Goal: Find specific page/section: Find specific page/section

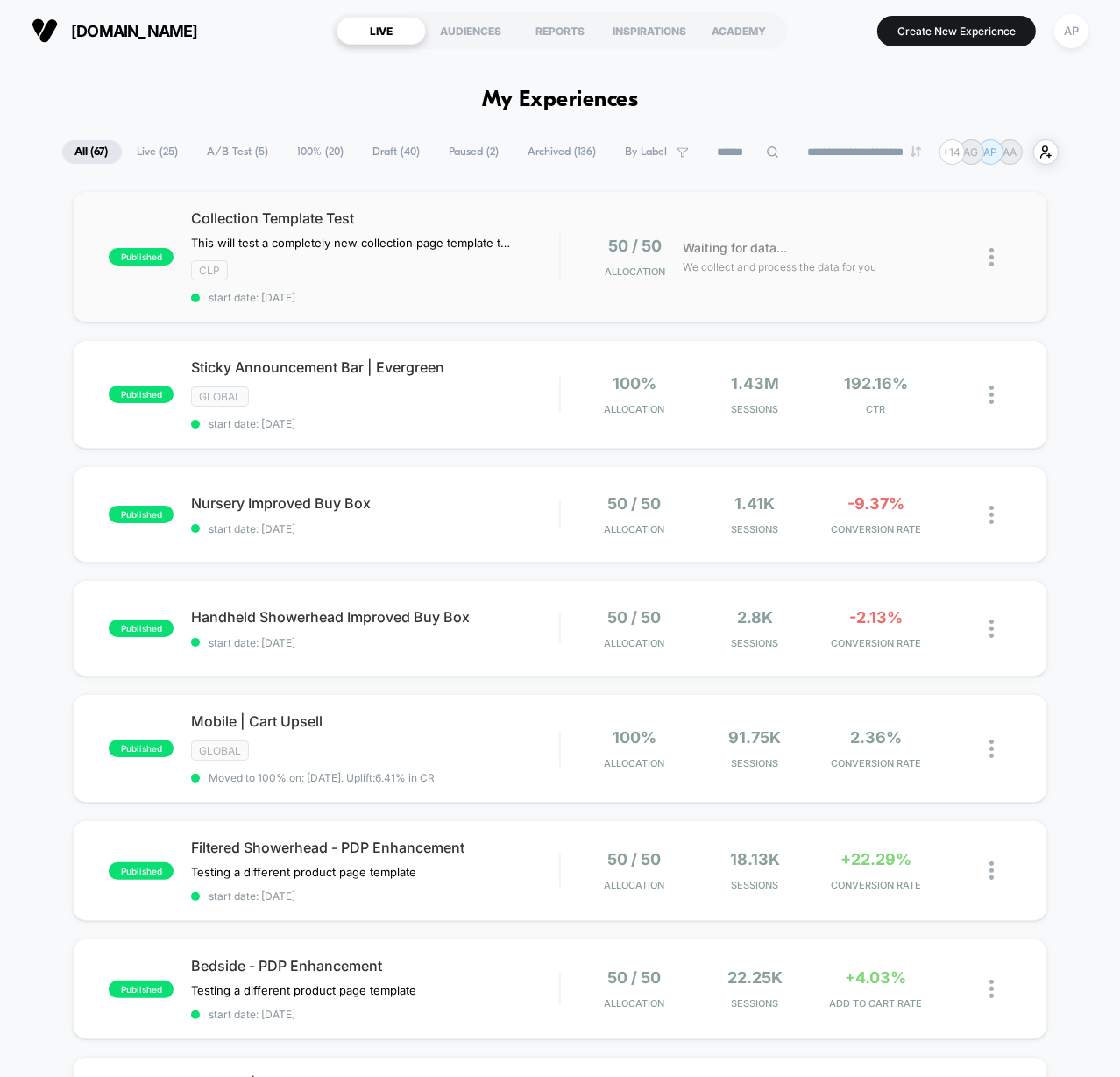
click at [990, 257] on img at bounding box center [991, 257] width 5 height 18
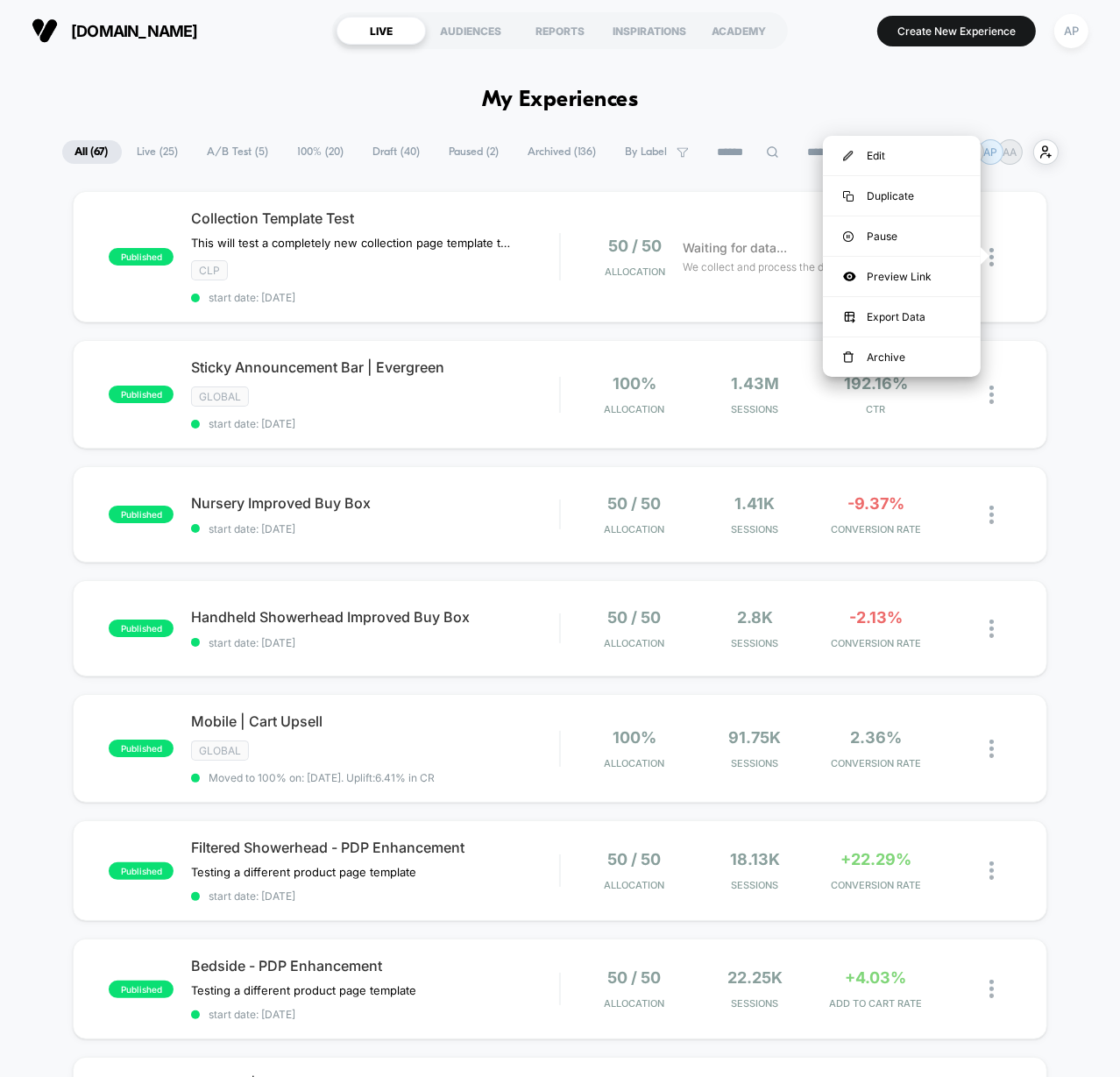
click at [1077, 52] on div "AP" at bounding box center [1070, 31] width 44 height 44
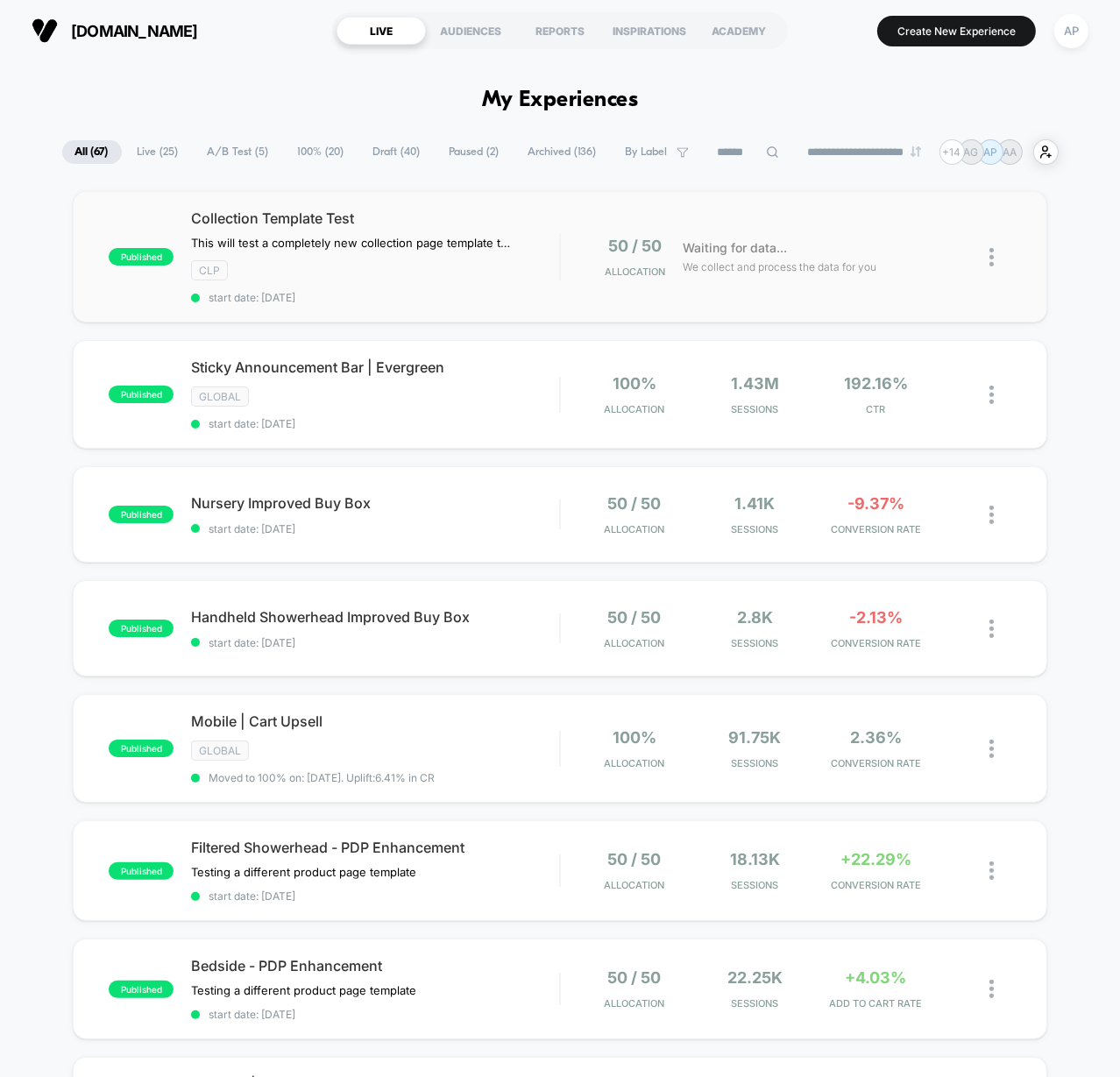
click at [993, 251] on img at bounding box center [991, 257] width 5 height 18
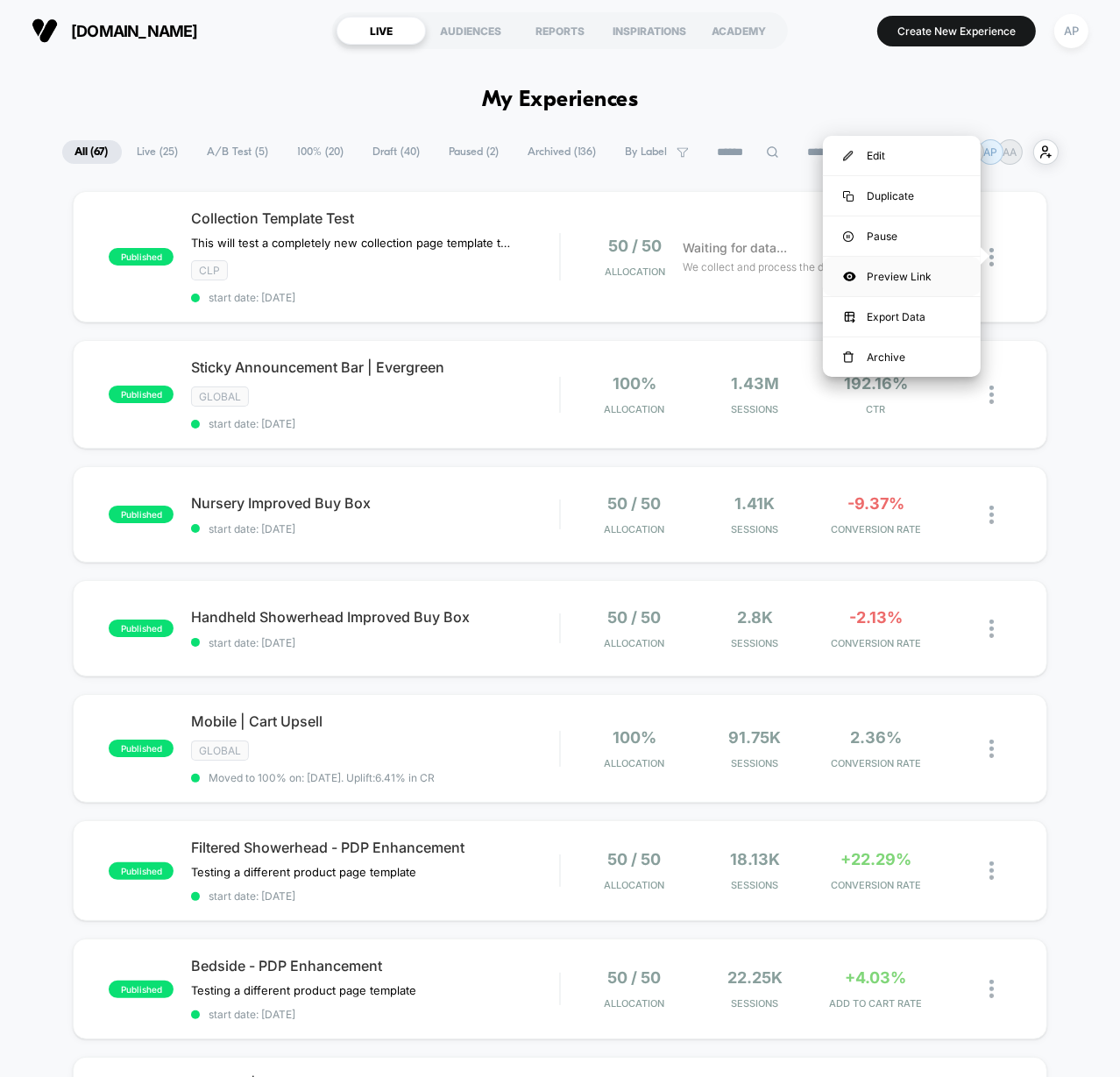
click at [918, 273] on div "Preview Link" at bounding box center [902, 277] width 158 height 40
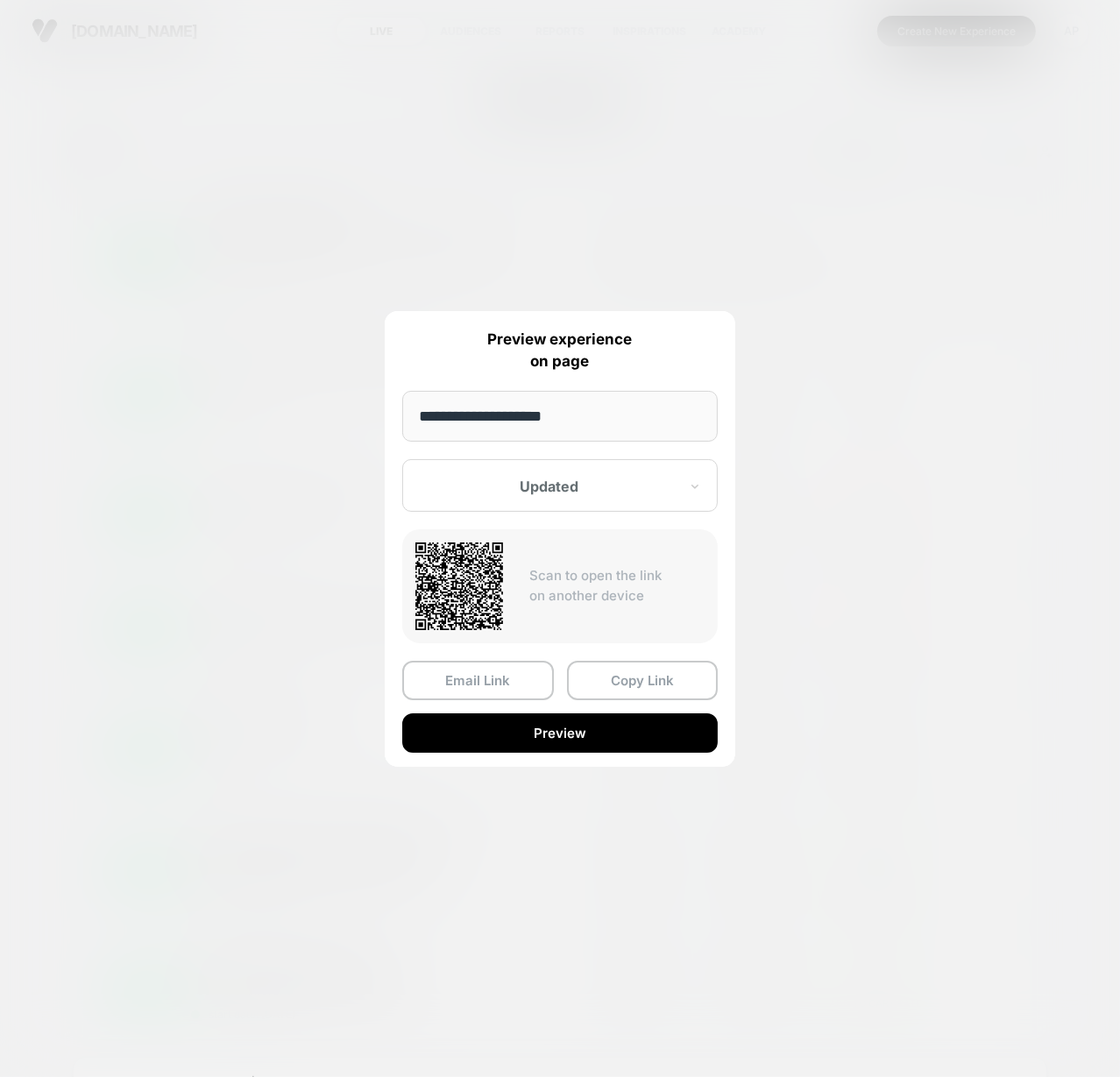
click at [573, 487] on div at bounding box center [549, 486] width 257 height 17
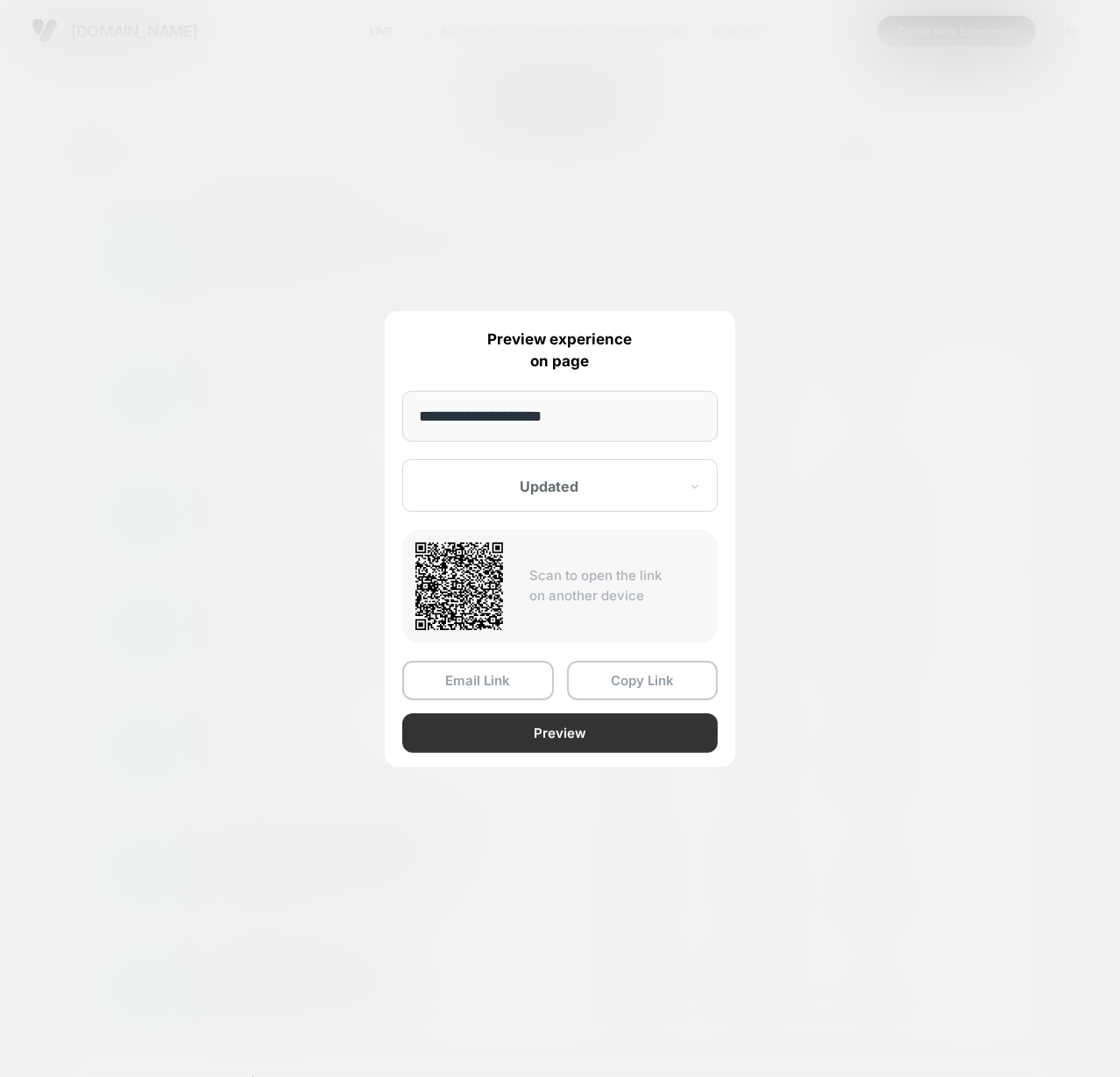
click at [613, 735] on button "Preview" at bounding box center [560, 733] width 315 height 40
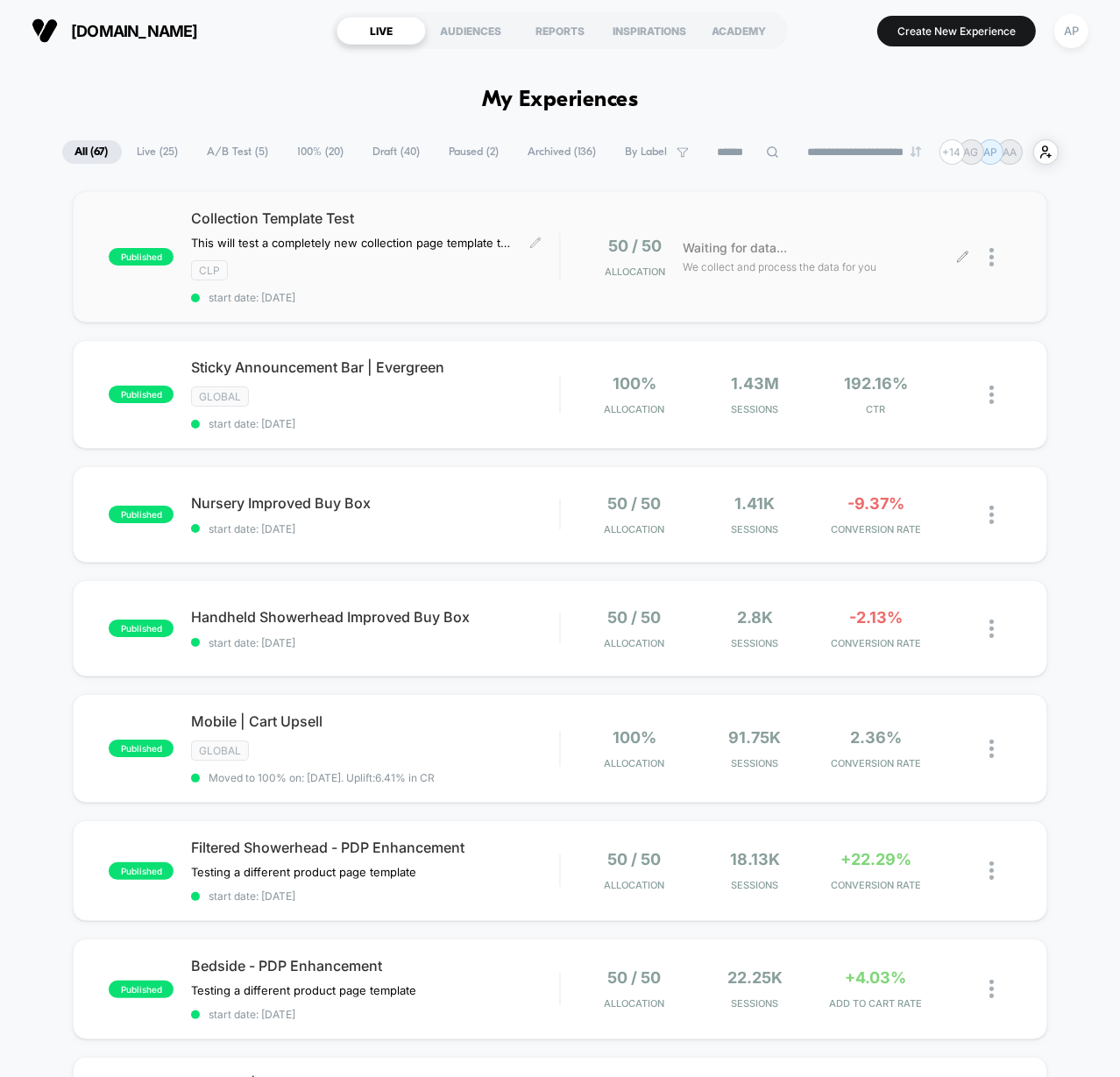
click at [480, 268] on div "CLP" at bounding box center [375, 270] width 368 height 20
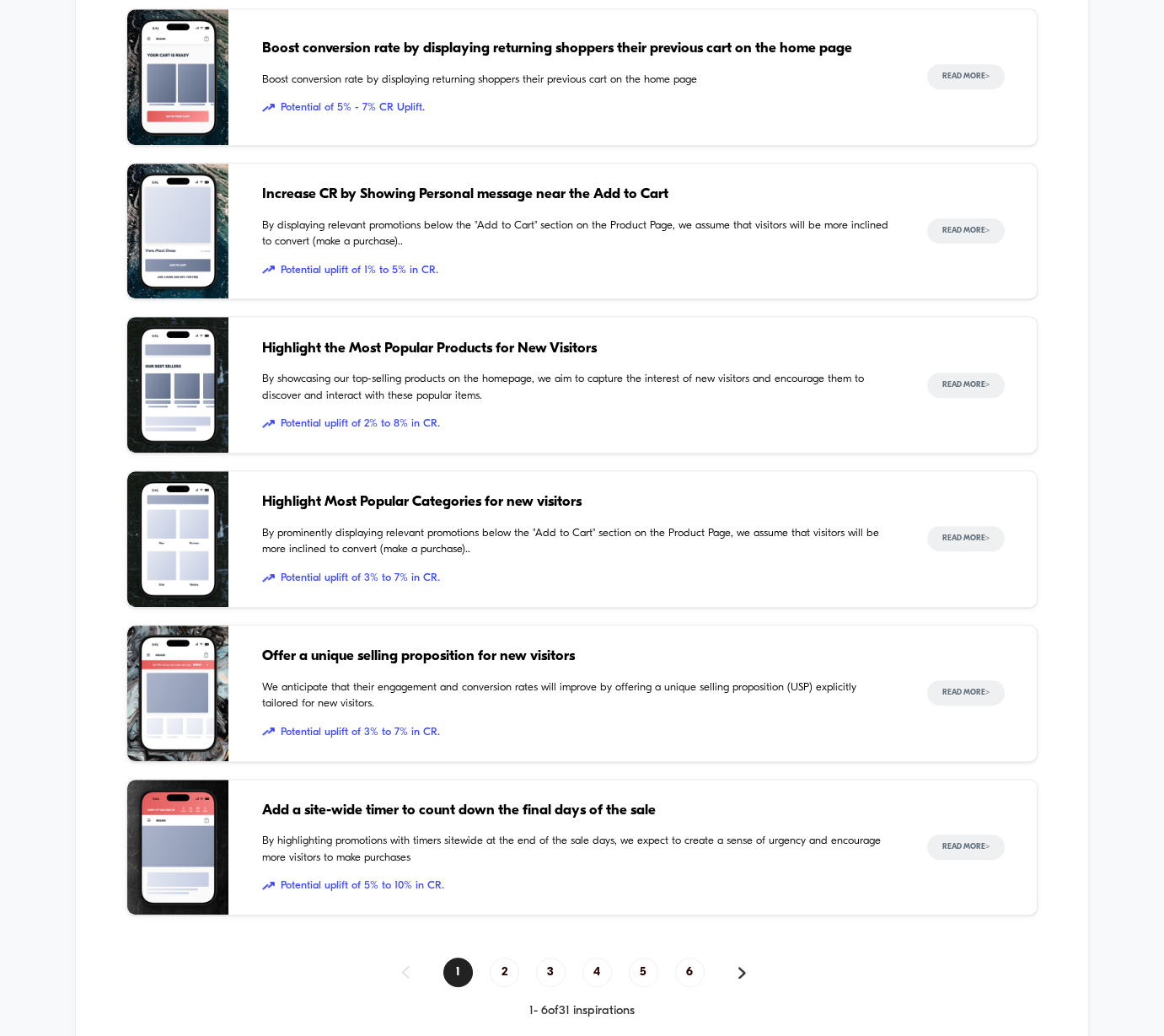
scroll to position [2086, 0]
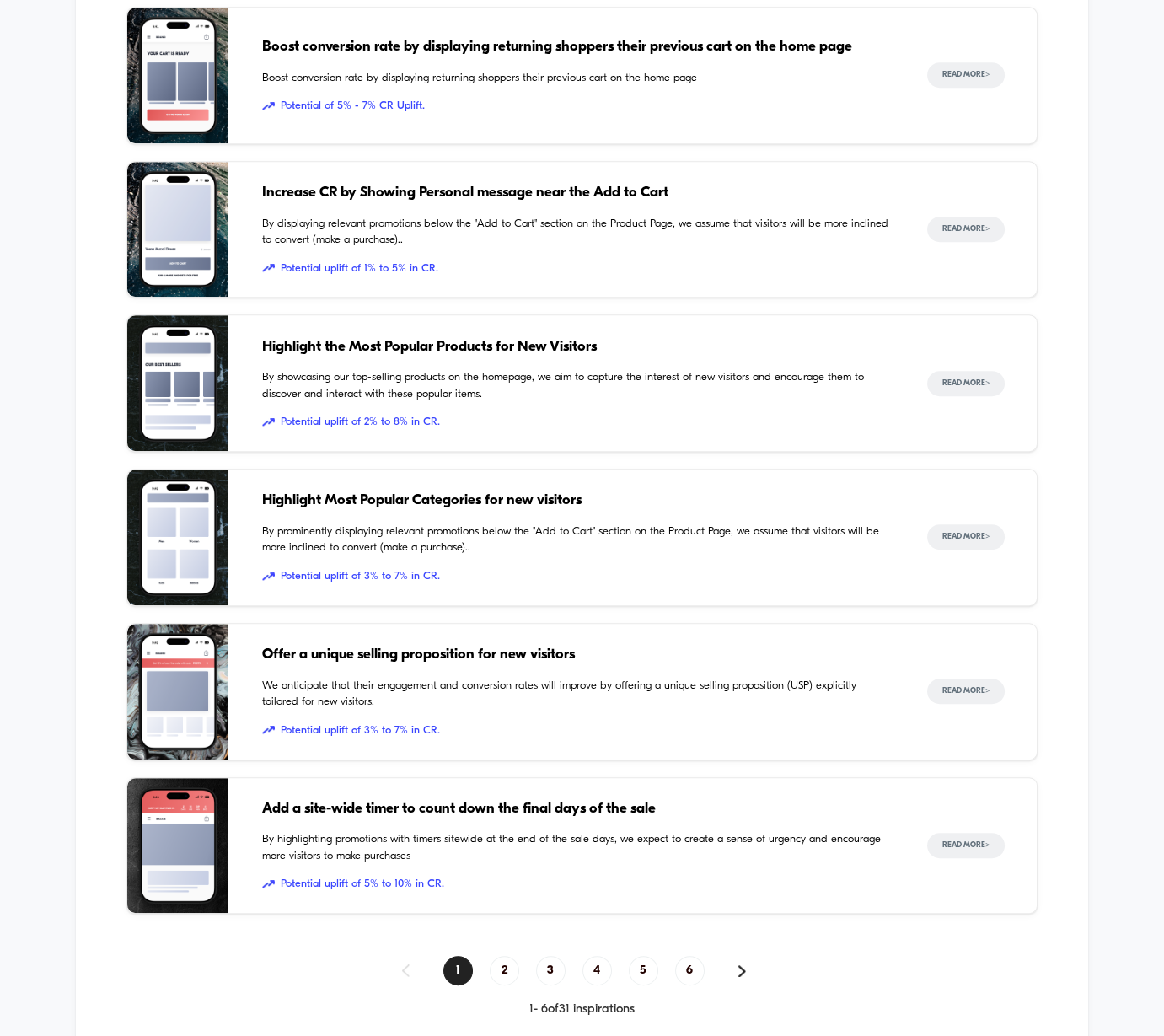
click at [497, 957] on span "2" at bounding box center [505, 971] width 30 height 30
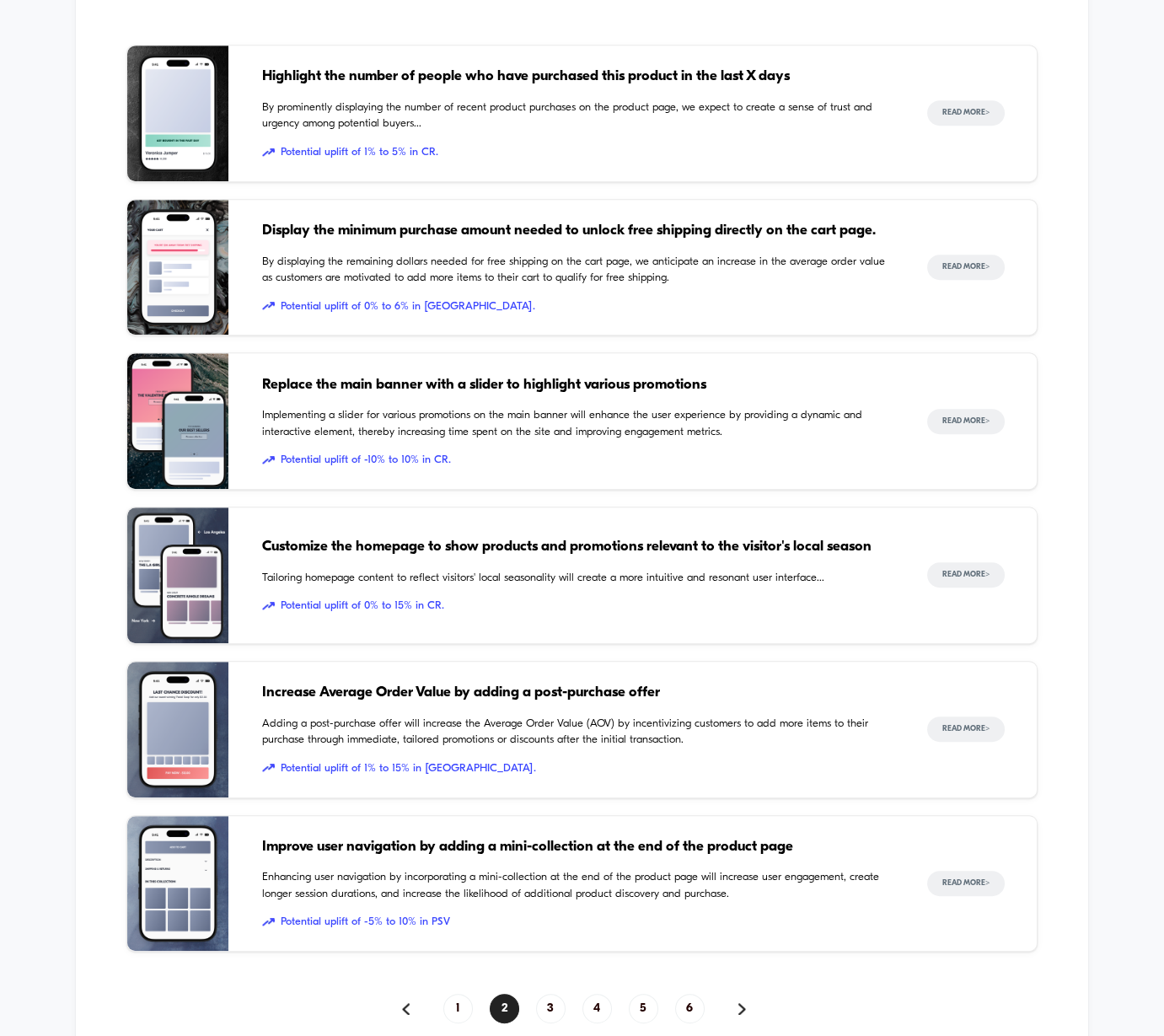
scroll to position [2054, 0]
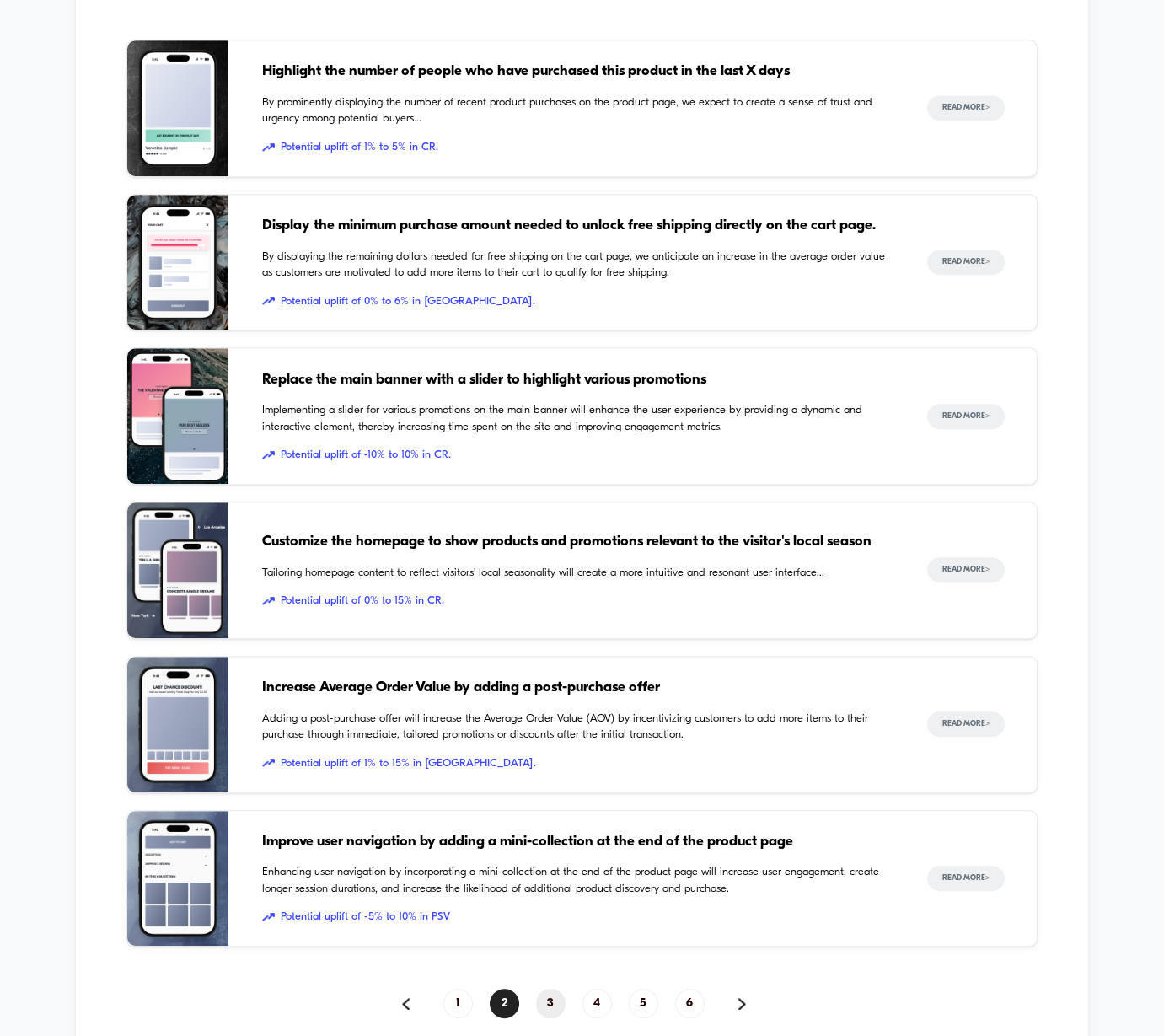
click at [545, 992] on span "3" at bounding box center [551, 1004] width 30 height 30
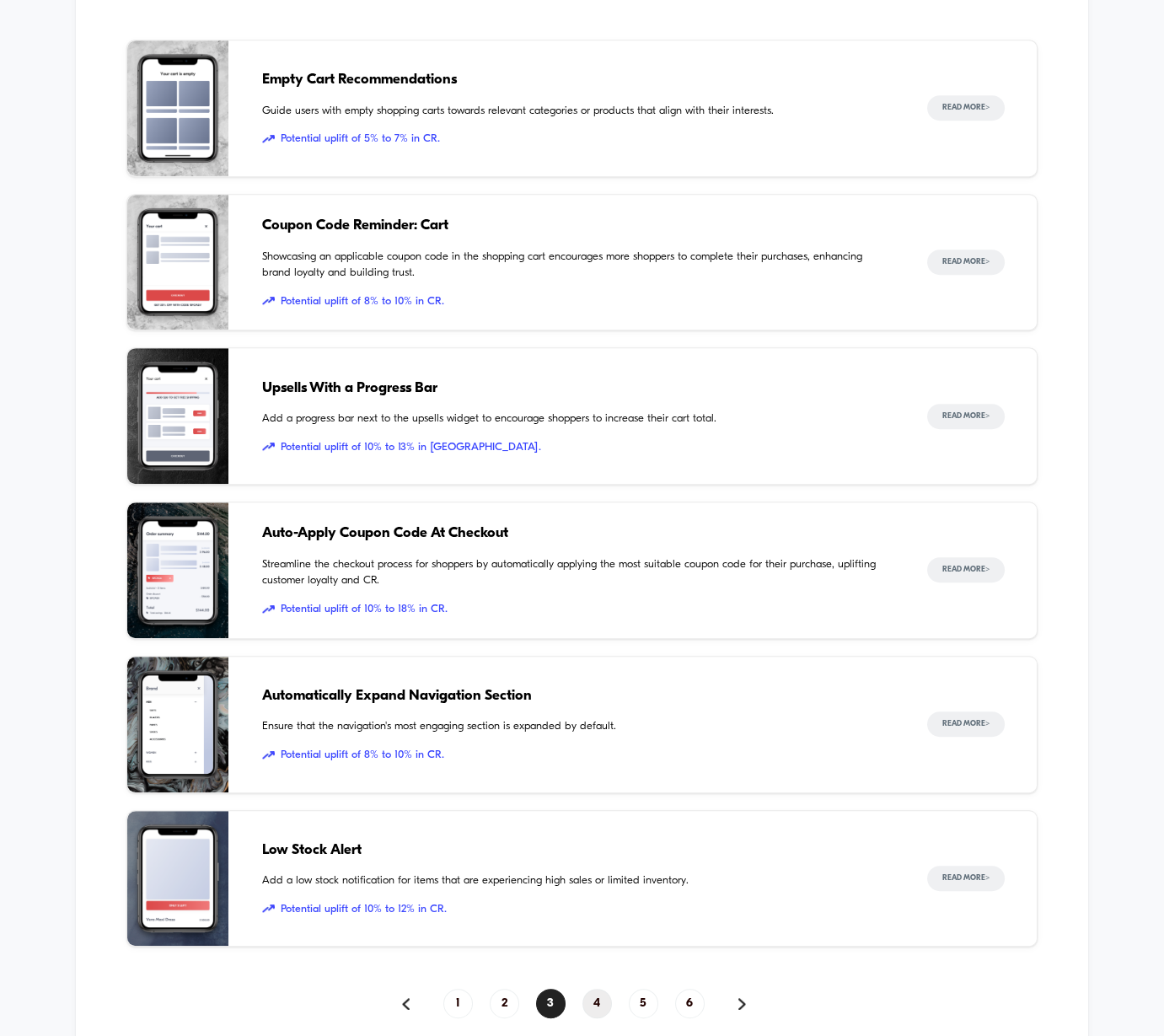
click at [596, 992] on span "4" at bounding box center [597, 1004] width 30 height 30
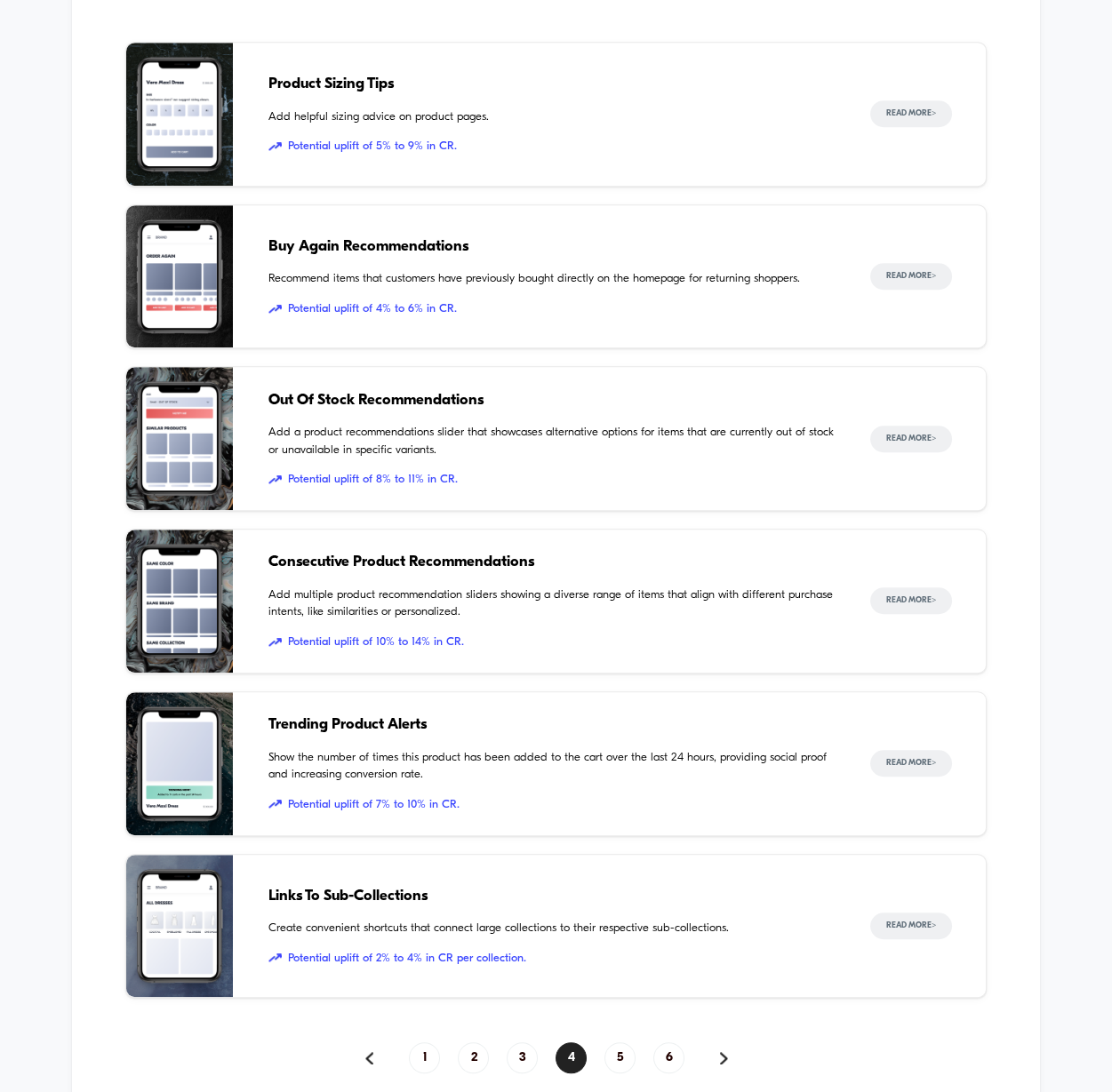
click at [625, 1042] on span "5" at bounding box center [620, 1058] width 31 height 31
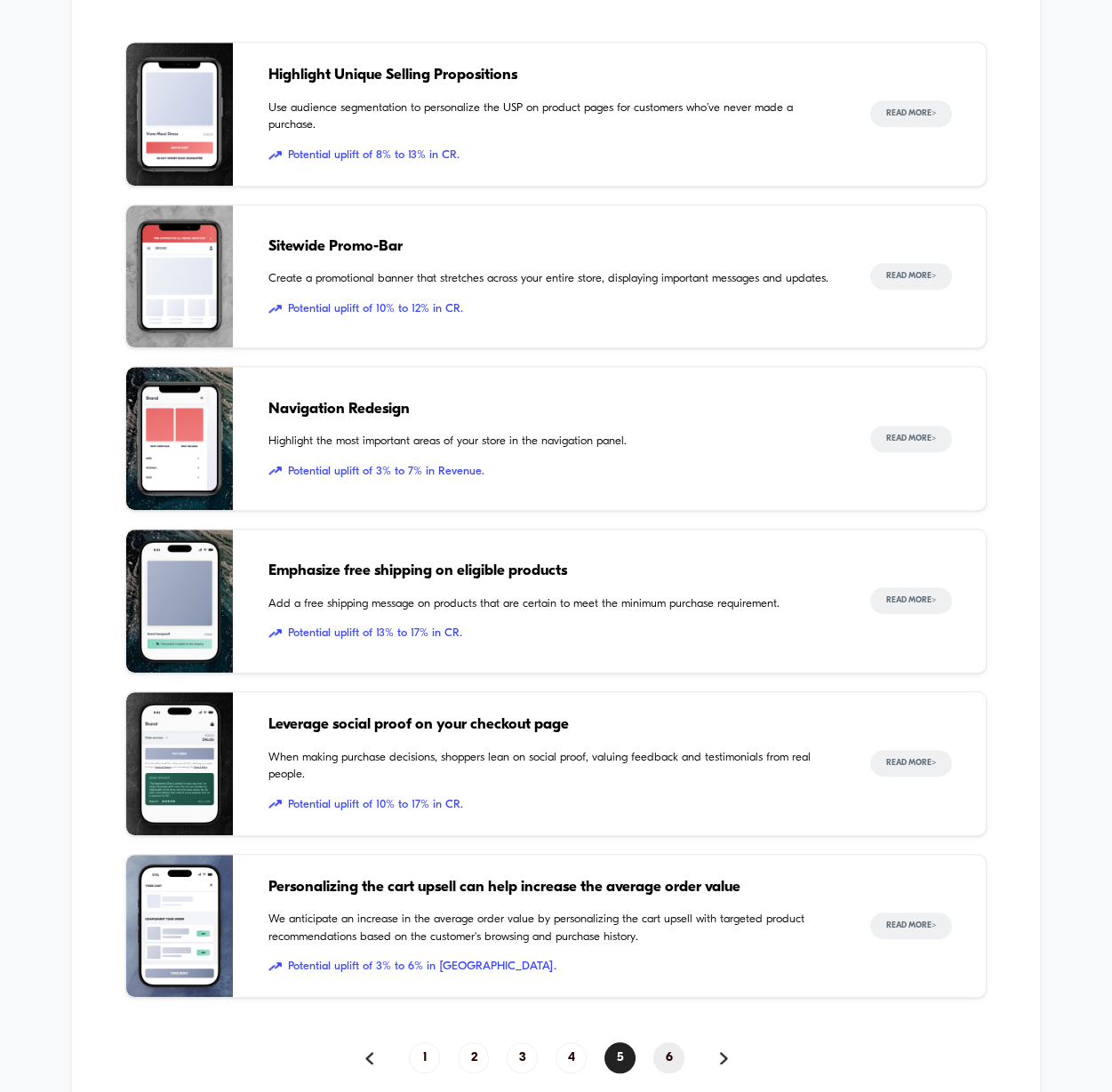
click at [658, 1043] on span "6" at bounding box center [669, 1058] width 31 height 31
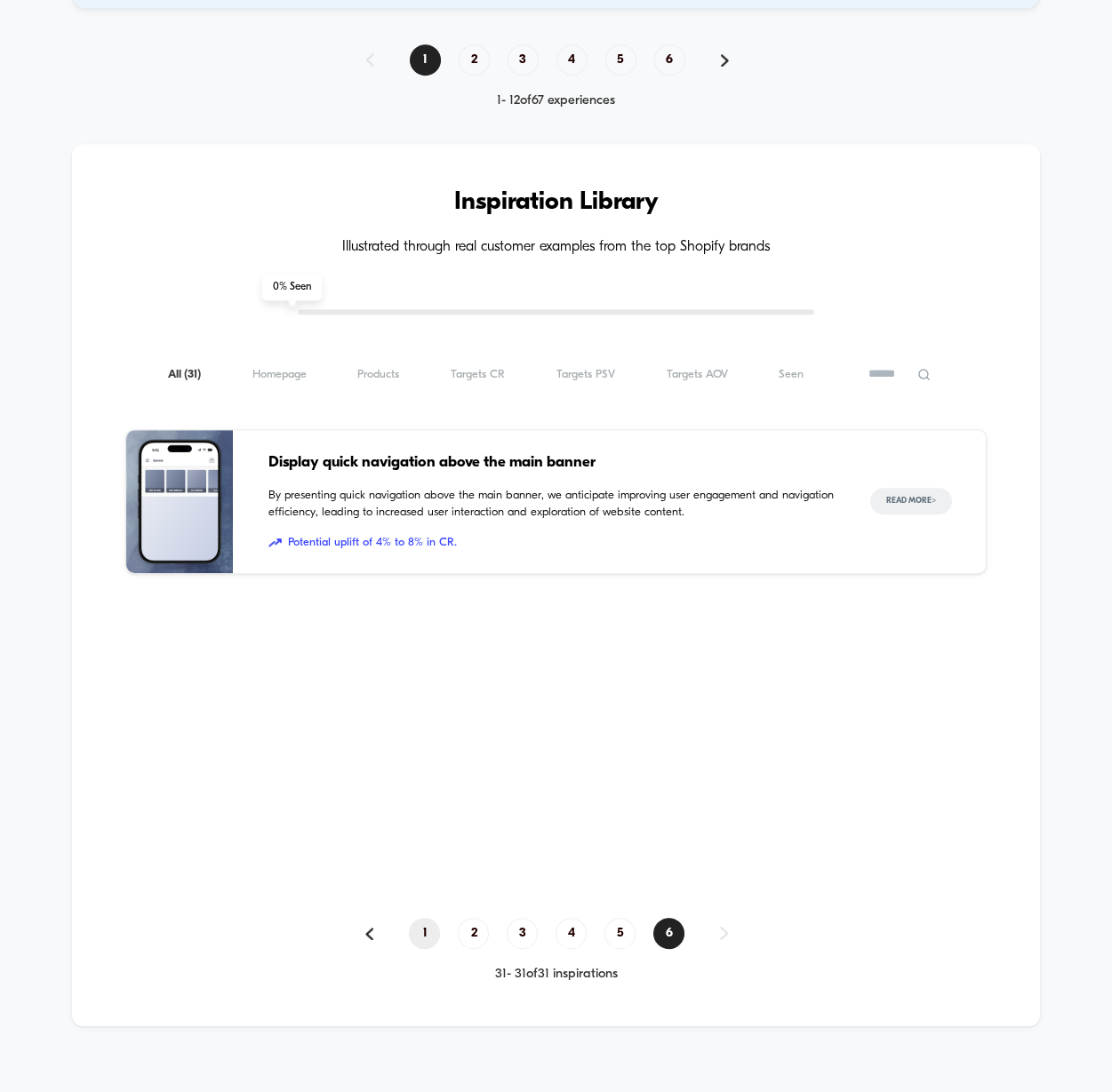
click at [426, 918] on span "1" at bounding box center [425, 934] width 31 height 31
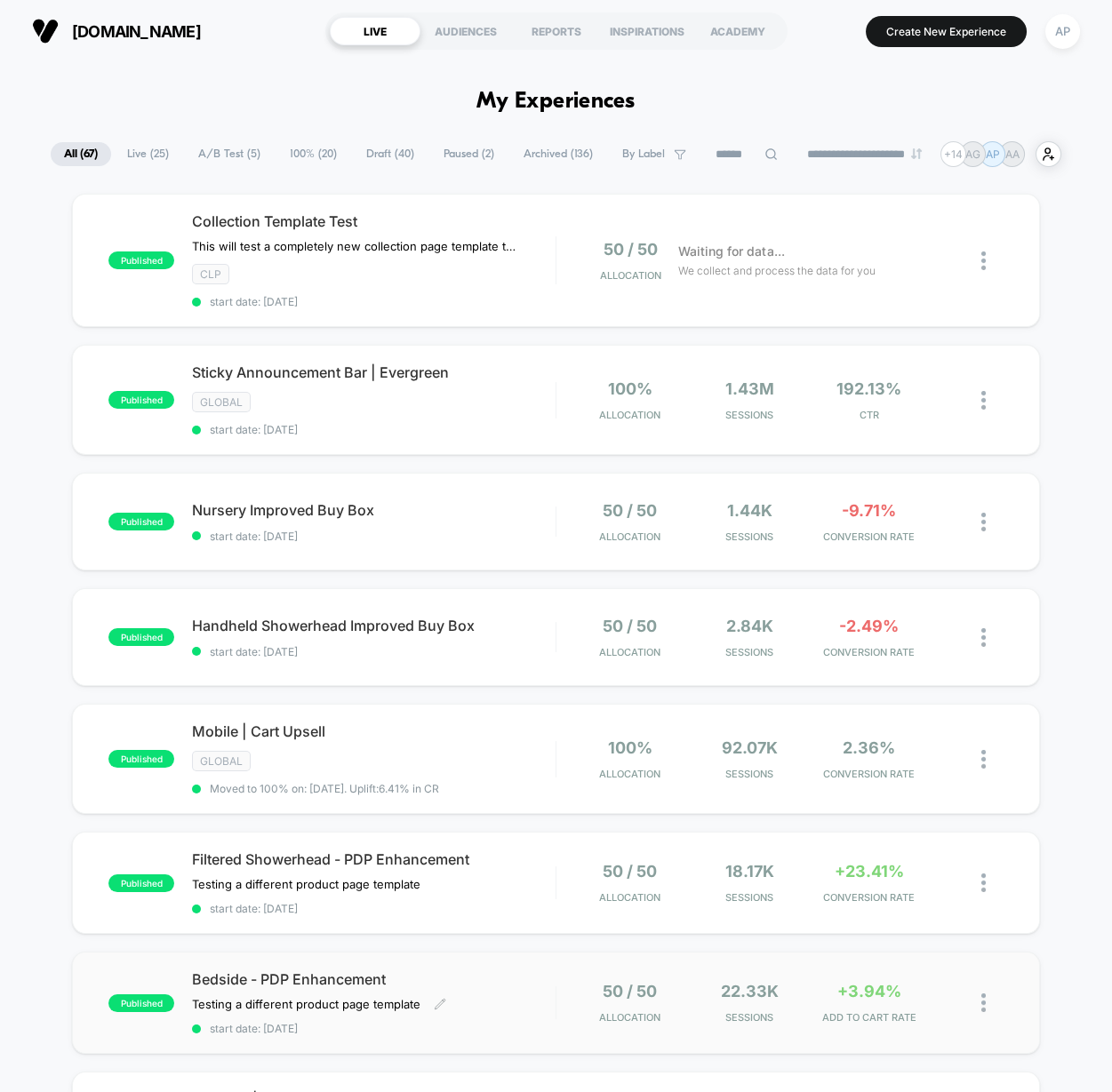
click at [528, 993] on div "Bedside - PDP Enhancement Testing a different product page template Click to ed…" at bounding box center [373, 1003] width 363 height 65
